Goal: Transaction & Acquisition: Book appointment/travel/reservation

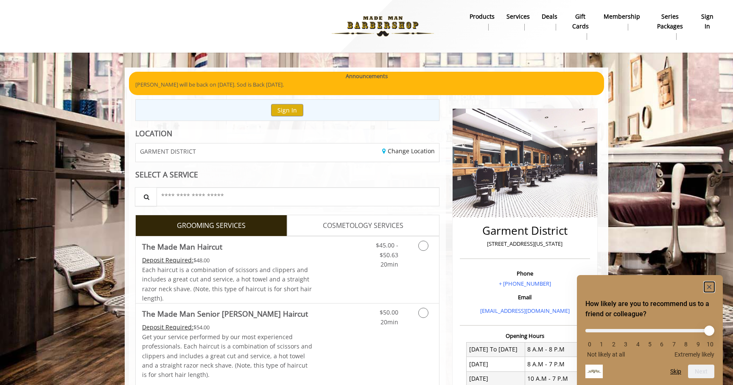
click at [712, 285] on rect "Hide survey" at bounding box center [709, 287] width 10 height 10
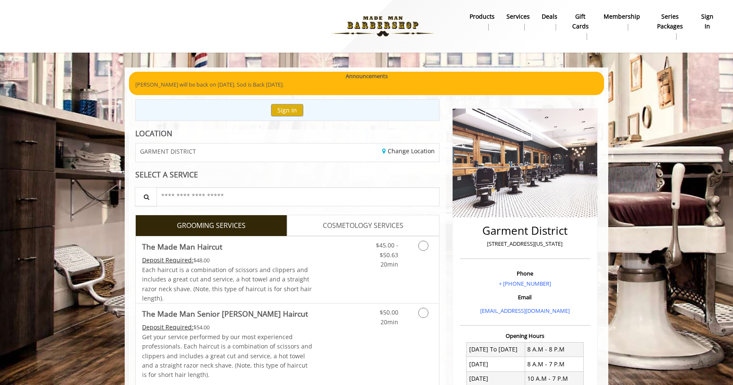
click at [712, 31] on b "sign in" at bounding box center [708, 21] width 14 height 19
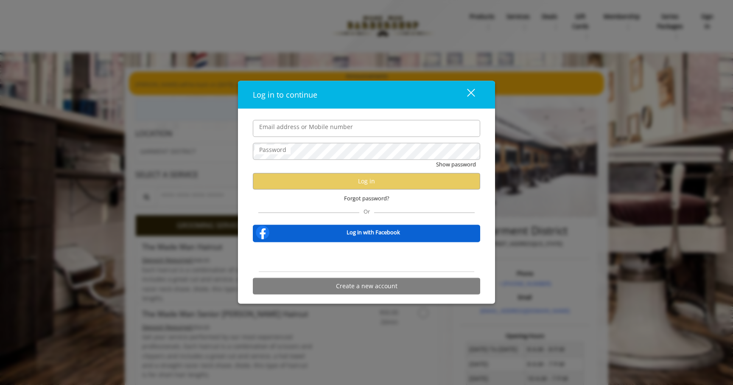
type input "**********"
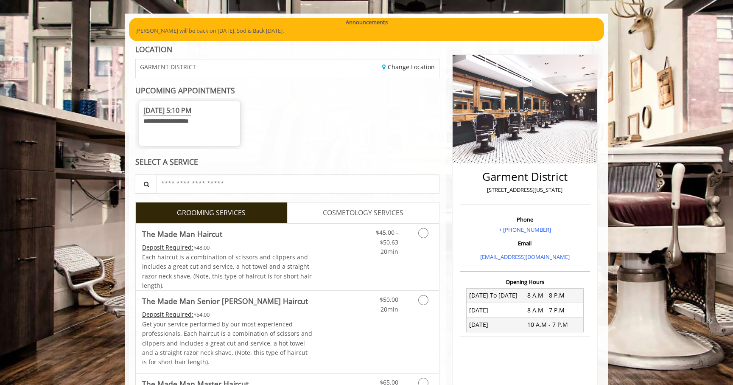
scroll to position [89, 0]
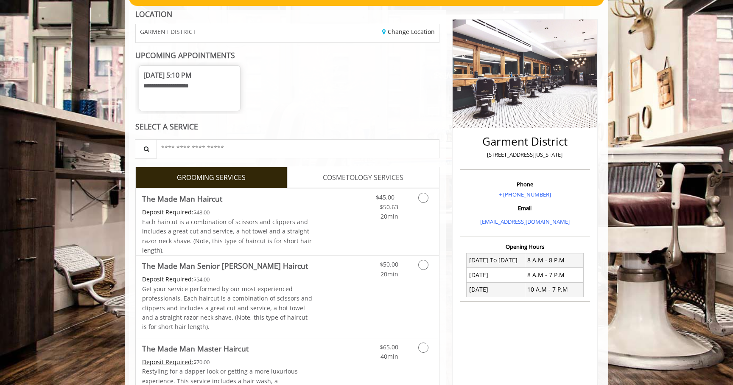
click at [188, 76] on span "Fri, Sep 05 2025 5:10 PM" at bounding box center [167, 75] width 48 height 10
click at [186, 74] on span "Fri, Sep 05 2025 5:10 PM" at bounding box center [167, 75] width 48 height 10
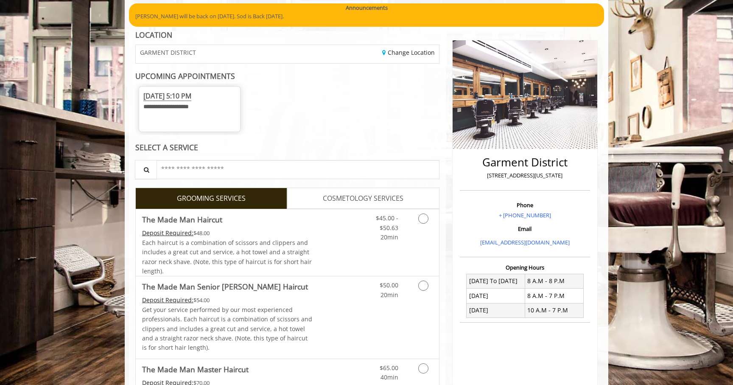
click at [177, 62] on div "GARMENT DISTRICT" at bounding box center [208, 54] width 158 height 18
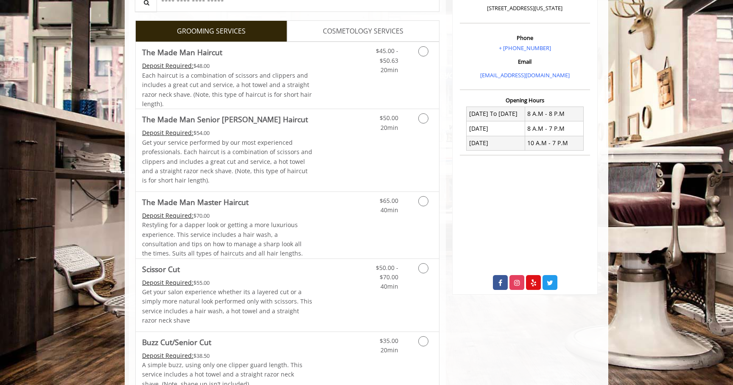
scroll to position [246, 0]
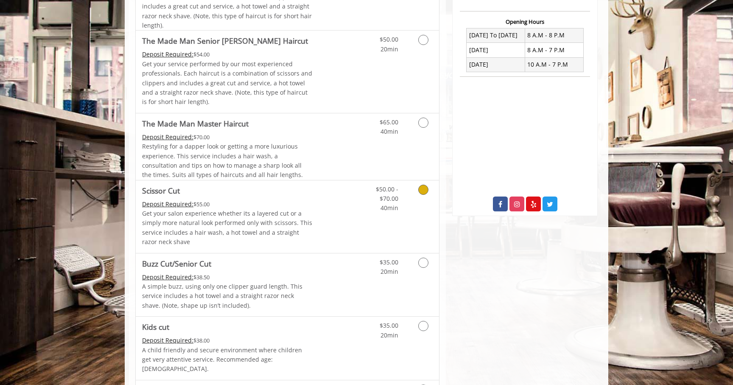
click at [415, 204] on link "Grooming services" at bounding box center [422, 196] width 22 height 33
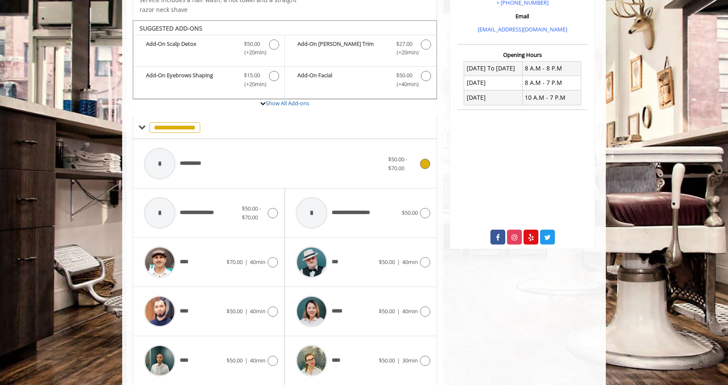
scroll to position [301, 0]
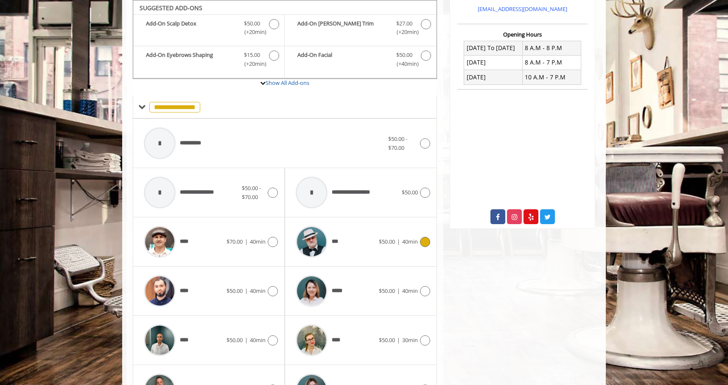
click at [351, 258] on div "***" at bounding box center [335, 241] width 87 height 40
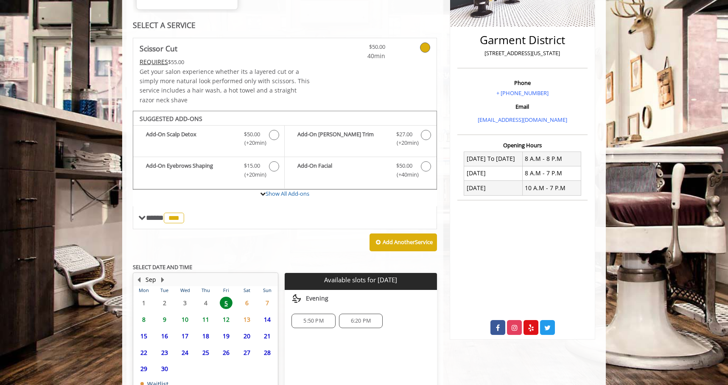
scroll to position [197, 0]
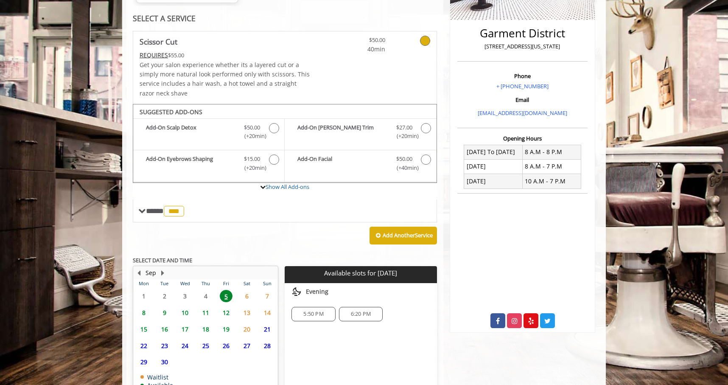
click at [143, 328] on span "15" at bounding box center [143, 329] width 13 height 12
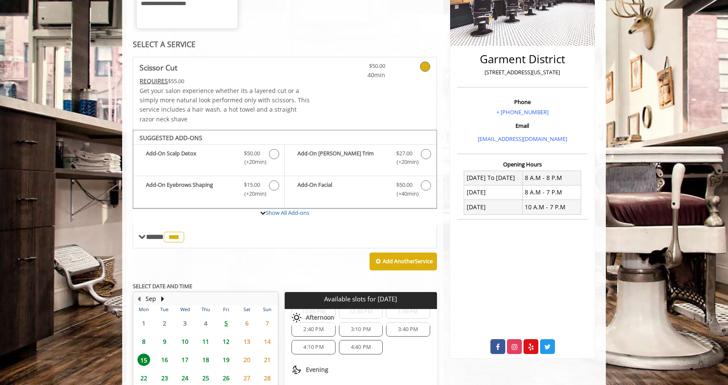
scroll to position [145, 0]
